Goal: Information Seeking & Learning: Find specific fact

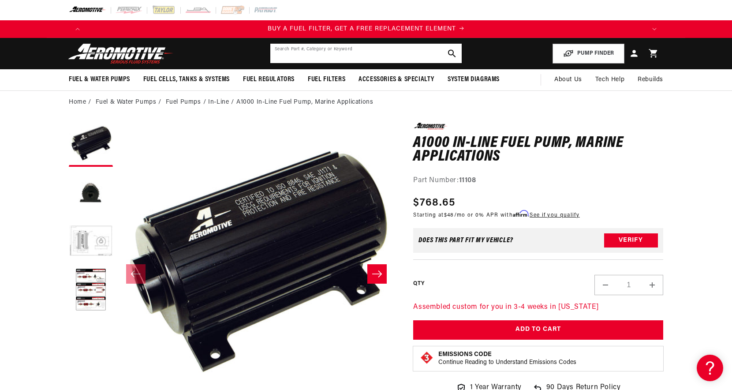
click at [313, 51] on input "text" at bounding box center [365, 53] width 191 height 19
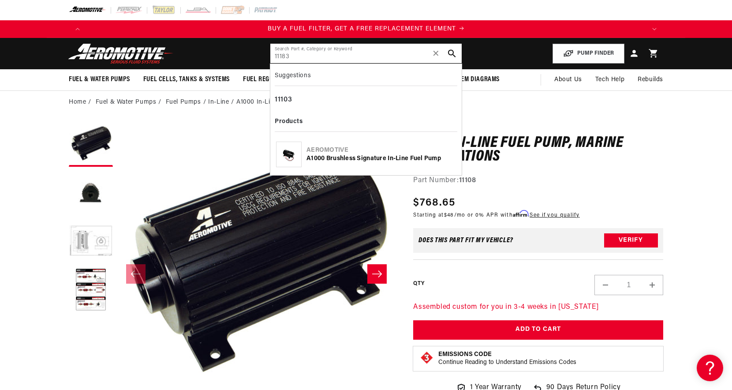
type input "11183"
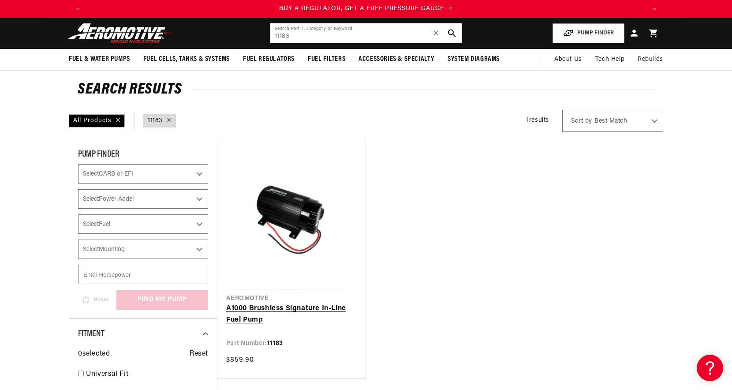
click at [285, 303] on link "A1000 Brushless Signature In-Line Fuel Pump" at bounding box center [291, 314] width 131 height 23
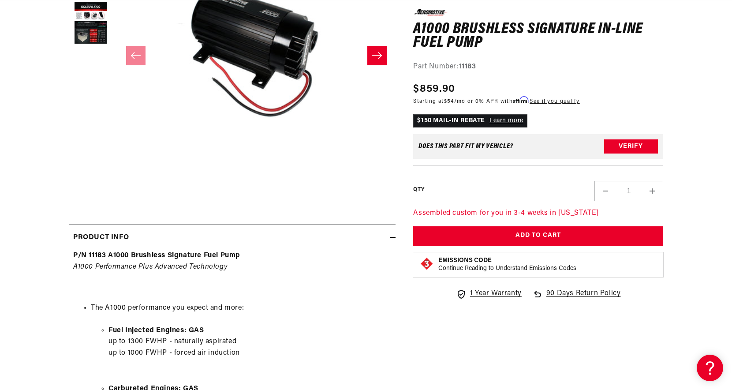
scroll to position [0, 1678]
drag, startPoint x: 107, startPoint y: 257, endPoint x: 246, endPoint y: 259, distance: 138.5
click at [246, 259] on p "P/N 11183 A1000 Brushless Signature Fuel Pump A1000 Performance Plus Advanced T…" at bounding box center [232, 272] width 318 height 45
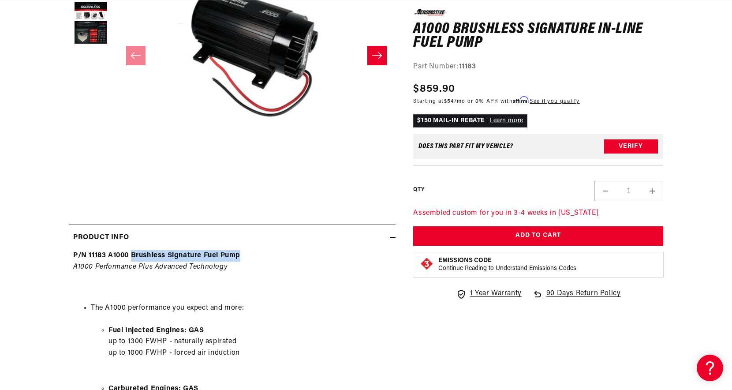
drag, startPoint x: 133, startPoint y: 257, endPoint x: 250, endPoint y: 257, distance: 116.9
click at [250, 257] on p "P/N 11183 A1000 Brushless Signature Fuel Pump A1000 Performance Plus Advanced T…" at bounding box center [232, 272] width 318 height 45
copy strong "Brushless Signature Fuel Pump"
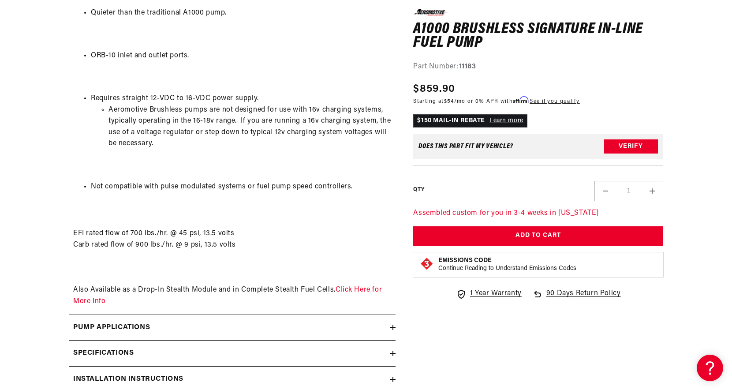
scroll to position [1053, 0]
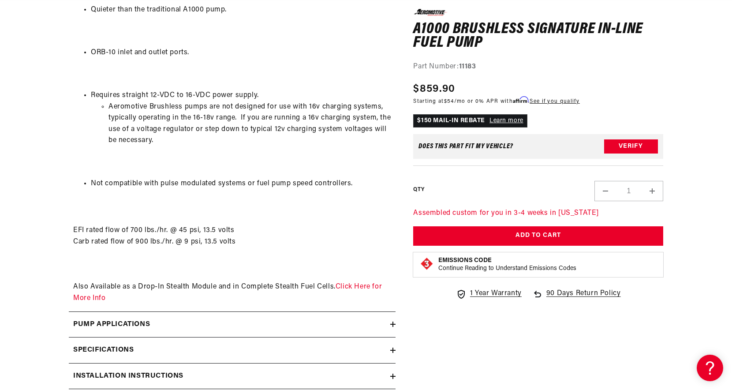
click at [213, 325] on div "Pump Applications" at bounding box center [230, 324] width 322 height 11
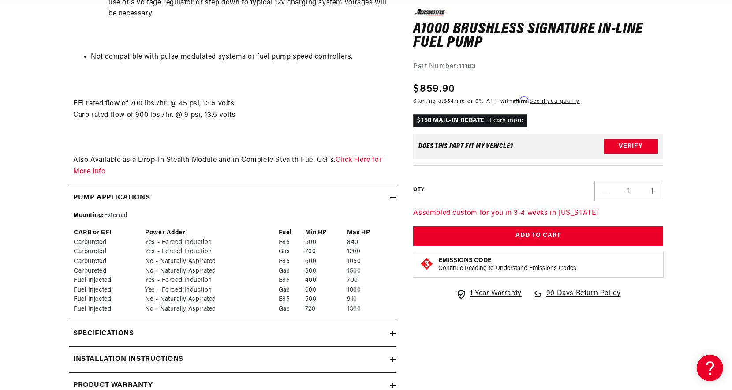
scroll to position [1348, 0]
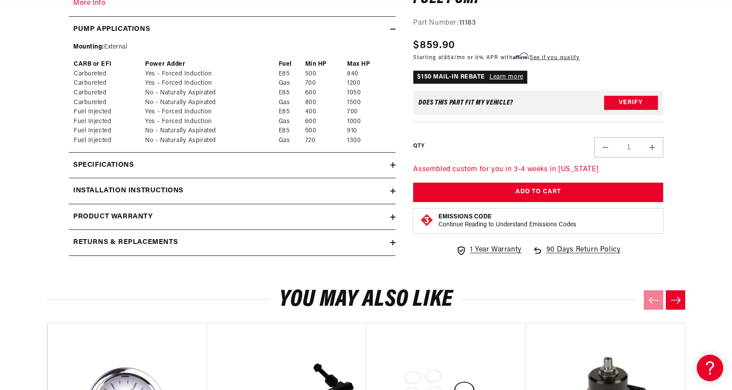
click at [130, 170] on h2 "Specifications" at bounding box center [103, 165] width 60 height 11
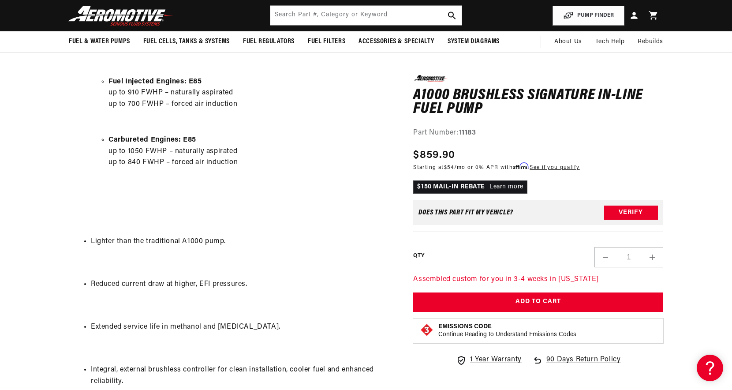
scroll to position [551, 0]
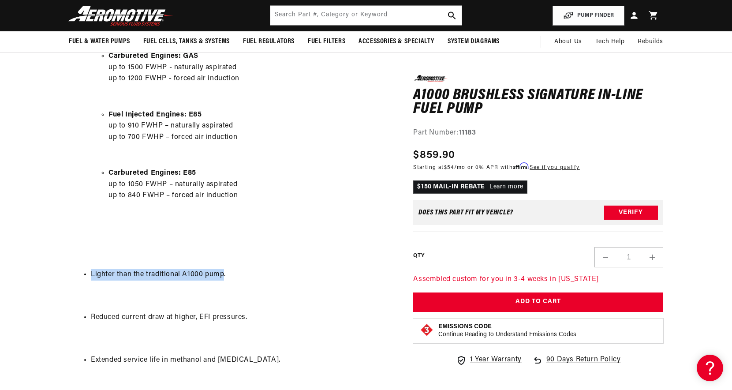
drag, startPoint x: 224, startPoint y: 276, endPoint x: 72, endPoint y: 278, distance: 151.8
click at [72, 278] on div "P/N 11183 A1000 Brushless Signature Fuel Pump A1000 Performance Plus Advanced T…" at bounding box center [232, 361] width 327 height 888
copy li "Lighter than the traditional A1000 pump"
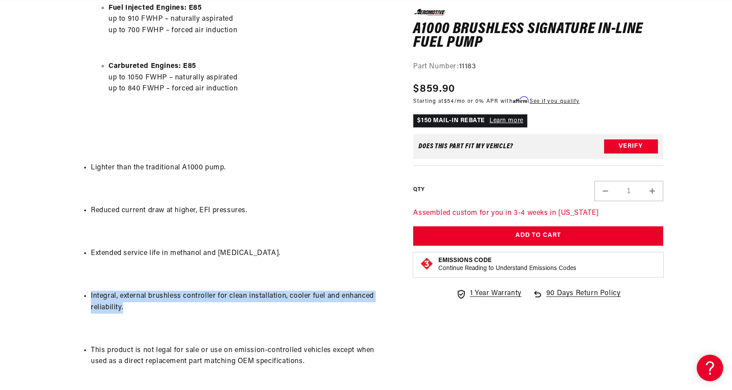
drag, startPoint x: 139, startPoint y: 309, endPoint x: 90, endPoint y: 296, distance: 51.2
click at [90, 296] on ul "Integral, external brushless controller for clean installation, cooler fuel and…" at bounding box center [232, 302] width 318 height 23
copy li "Integral, external brushless controller for clean installation, cooler fuel and…"
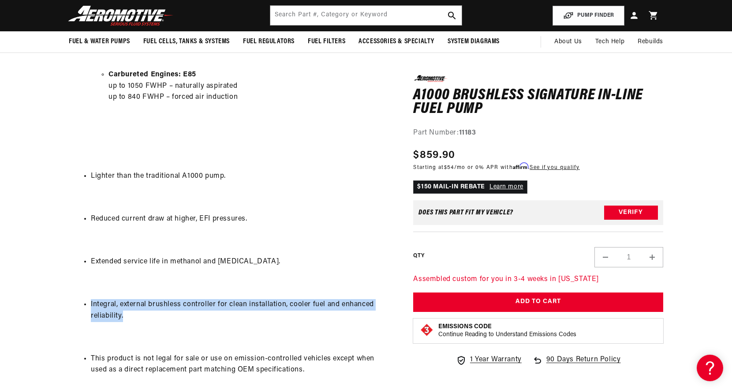
scroll to position [649, 0]
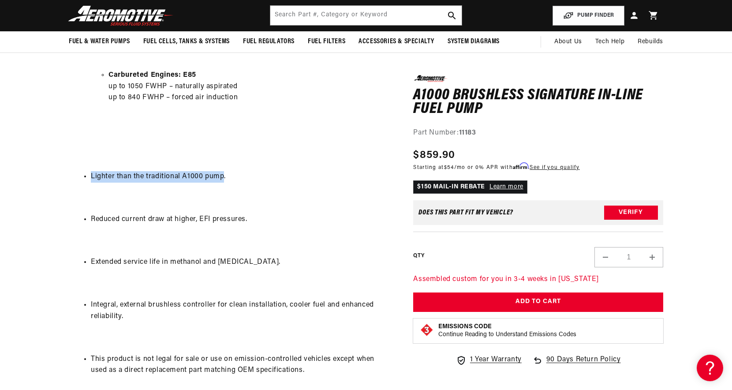
drag, startPoint x: 223, startPoint y: 176, endPoint x: 60, endPoint y: 176, distance: 162.8
copy li "Lighter than the traditional A1000 pump"
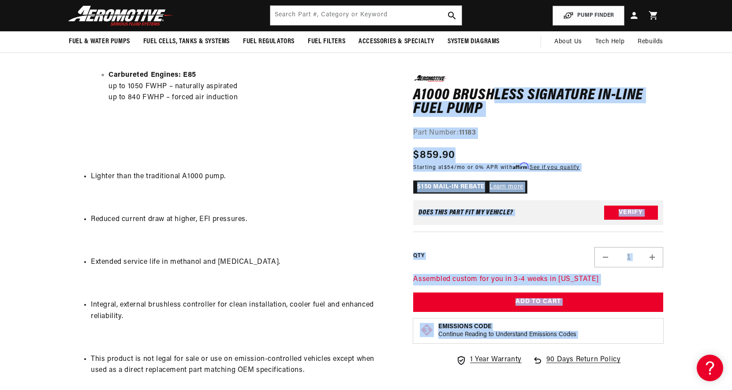
drag, startPoint x: 412, startPoint y: 94, endPoint x: 493, endPoint y: 95, distance: 81.2
click at [493, 95] on h1 "A1000 Brushless Signature In-Line Fuel Pump" at bounding box center [538, 102] width 250 height 28
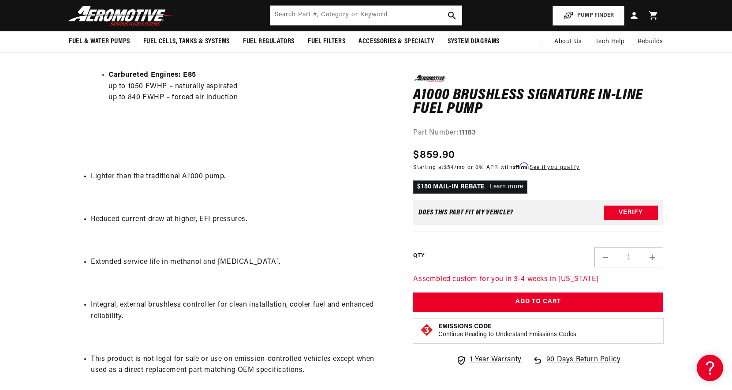
scroll to position [0, 1678]
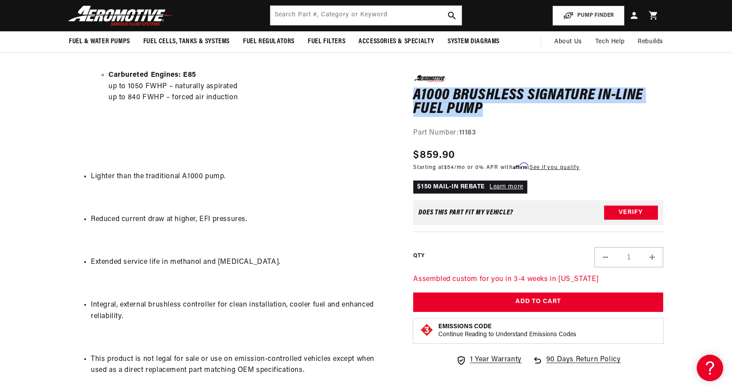
drag, startPoint x: 415, startPoint y: 97, endPoint x: 479, endPoint y: 110, distance: 65.2
click at [479, 110] on h1 "A1000 Brushless Signature In-Line Fuel Pump" at bounding box center [538, 102] width 250 height 28
copy h1 "A1000 Brushless Signature In-Line Fuel Pump"
click at [298, 13] on input "text" at bounding box center [365, 15] width 191 height 19
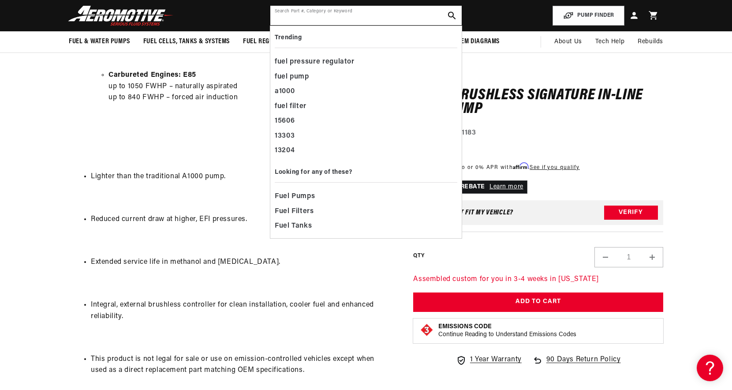
paste input "11202"
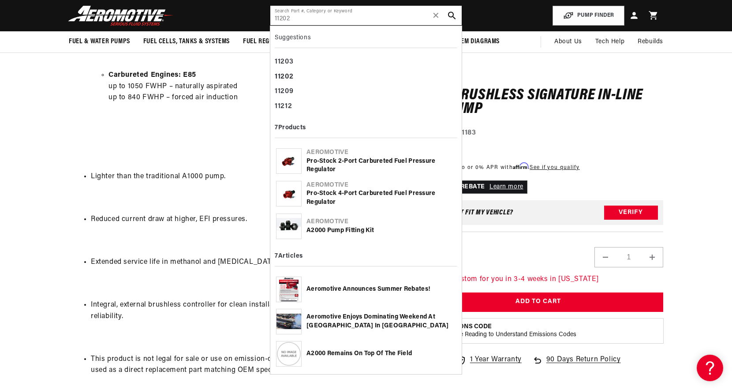
type input "11202"
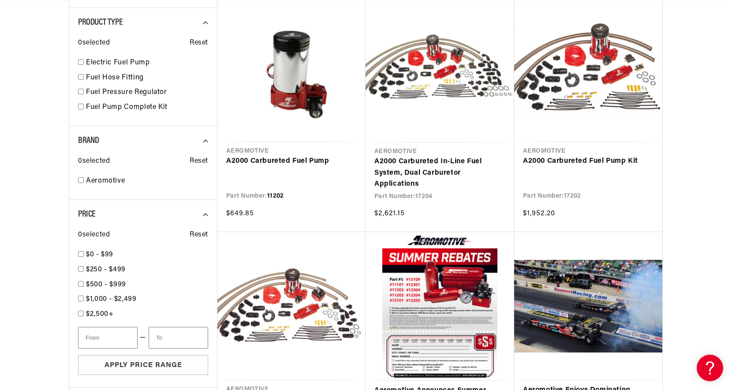
scroll to position [409, 0]
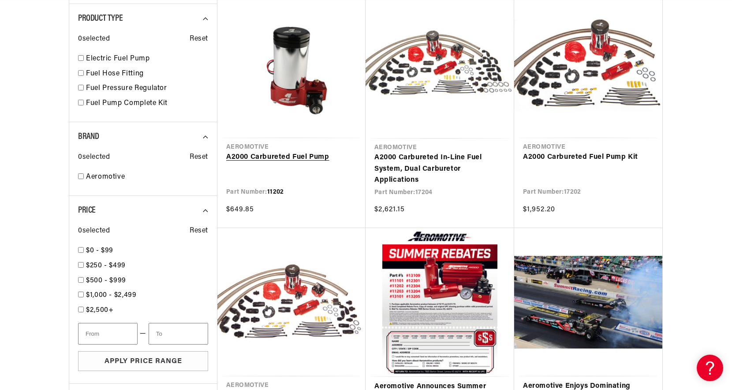
click at [301, 155] on link "A2000 Carbureted Fuel Pump" at bounding box center [291, 157] width 131 height 11
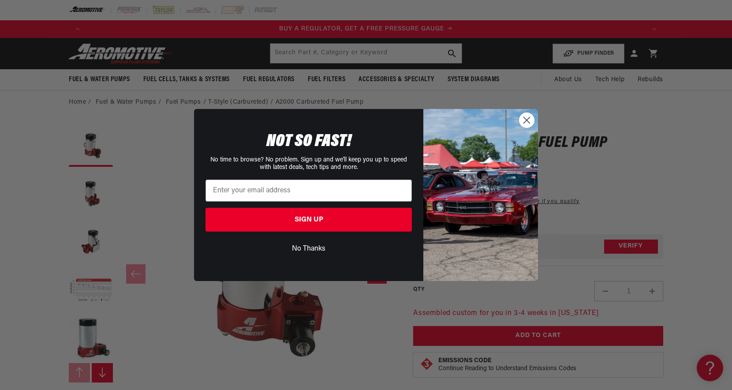
click at [529, 124] on circle "Close dialog" at bounding box center [527, 120] width 15 height 15
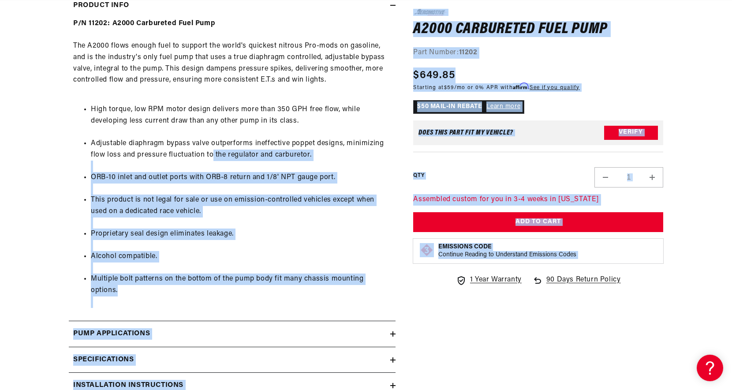
scroll to position [0, 1119]
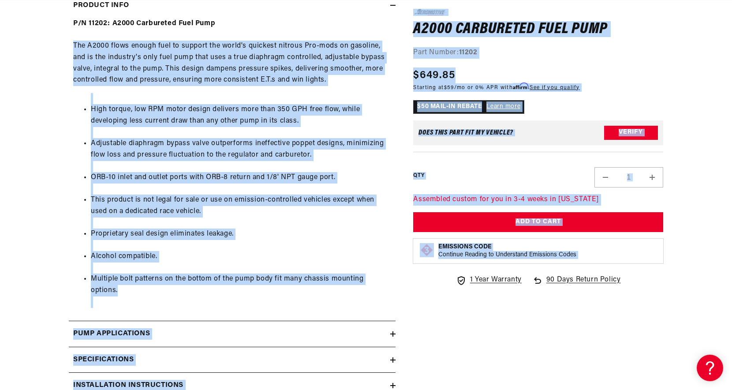
drag, startPoint x: 397, startPoint y: 280, endPoint x: 71, endPoint y: 44, distance: 402.4
click at [71, 44] on div "0.0 star rating Write a review A2000 Carbureted Fuel Pump A2000 Carbureted Fuel…" at bounding box center [366, 65] width 595 height 787
click at [94, 83] on div "P/N 11202: A2000 Carbureted Fuel Pump The A2000 flows enough fuel to support th…" at bounding box center [232, 162] width 327 height 289
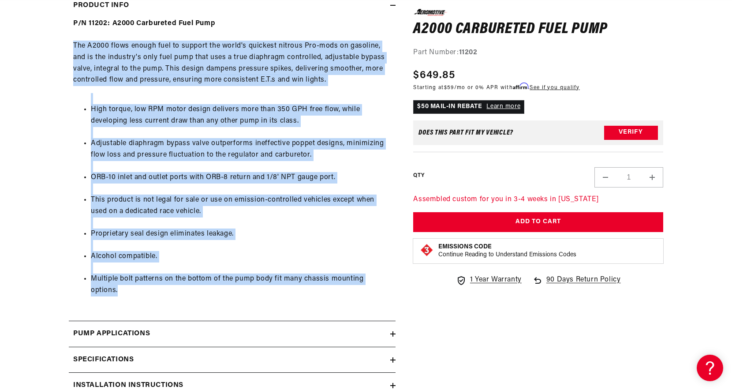
scroll to position [0, 1678]
drag, startPoint x: 71, startPoint y: 45, endPoint x: 274, endPoint y: 302, distance: 327.6
click at [274, 302] on div "Product Info P/N 11202: A2000 Carbureted Fuel Pump The A2000 flows enough fuel …" at bounding box center [232, 156] width 327 height 329
copy div "The A2000 flows enough fuel to support the world's quickest nitrous Pro-mods on…"
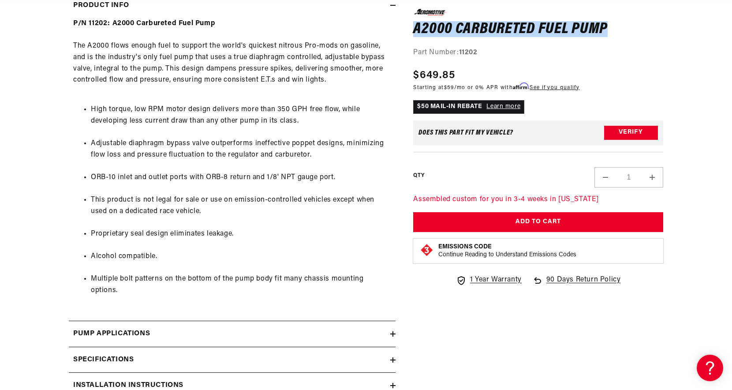
drag, startPoint x: 633, startPoint y: 24, endPoint x: 417, endPoint y: 27, distance: 215.8
click at [417, 27] on h1 "A2000 Carbureted Fuel Pump" at bounding box center [538, 29] width 250 height 14
copy h1 "A2000 Carbureted Fuel Pump"
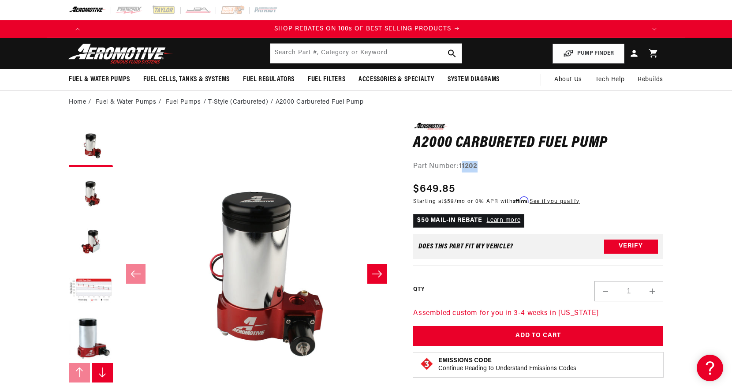
scroll to position [0, 1119]
drag, startPoint x: 462, startPoint y: 168, endPoint x: 482, endPoint y: 168, distance: 19.4
click at [482, 168] on div "Part Number: 11202" at bounding box center [538, 166] width 250 height 11
drag, startPoint x: 459, startPoint y: 166, endPoint x: 484, endPoint y: 166, distance: 25.1
click at [484, 166] on div "Part Number: 11202" at bounding box center [538, 166] width 250 height 11
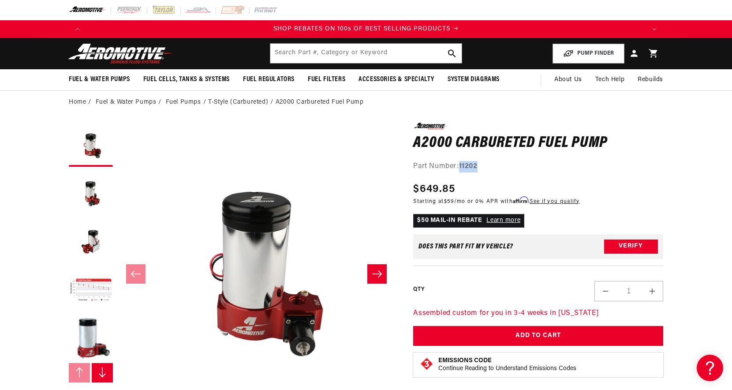
copy div "11202"
